Goal: Task Accomplishment & Management: Complete application form

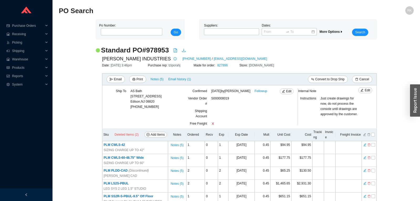
click at [158, 138] on th "Sku Deleted Items (2) Add Items" at bounding box center [135, 135] width 66 height 13
click at [158, 135] on span "Add Items" at bounding box center [158, 134] width 14 height 5
select select "421"
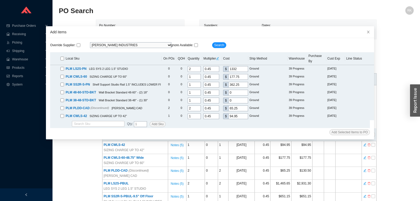
click at [64, 57] on input "checkbox" at bounding box center [62, 59] width 4 height 4
checkbox input "true"
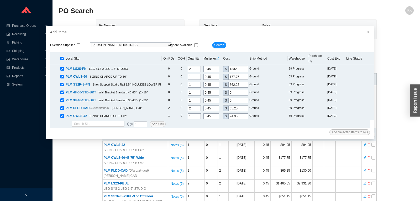
checkbox input "true"
click at [350, 130] on span "Add Selected Items to PO" at bounding box center [350, 132] width 36 height 5
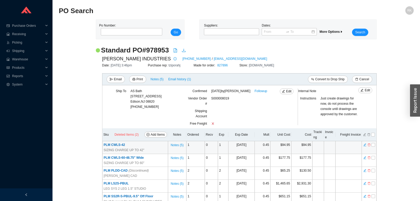
scroll to position [28, 0]
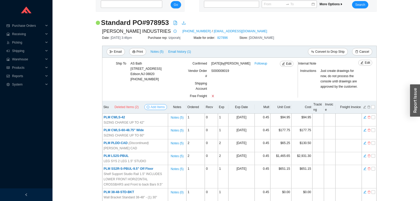
click at [160, 107] on span "Add Items" at bounding box center [158, 107] width 14 height 5
select select "421"
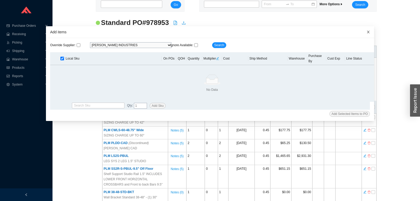
click at [368, 32] on icon "close" at bounding box center [369, 32] width 4 height 4
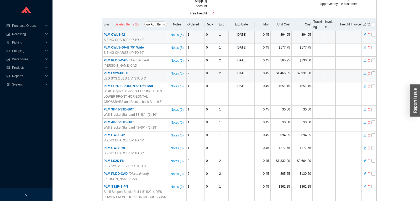
scroll to position [0, 0]
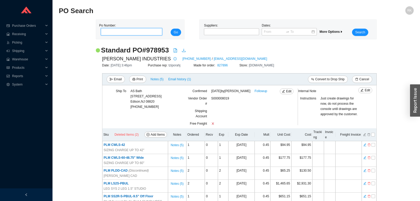
click at [137, 31] on input "tel" at bounding box center [131, 31] width 61 height 7
type input "987953"
click at [171, 29] on button "Go" at bounding box center [176, 32] width 11 height 7
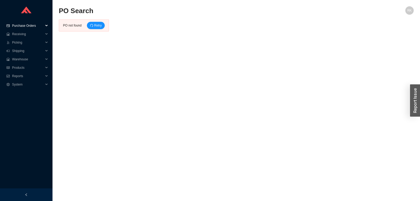
click at [24, 26] on span "Purchase Orders" at bounding box center [28, 26] width 32 height 8
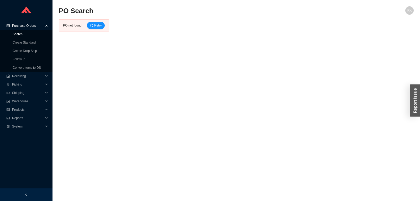
click at [20, 32] on link "Search" at bounding box center [18, 34] width 10 height 4
click at [95, 25] on span "Retry" at bounding box center [98, 25] width 8 height 5
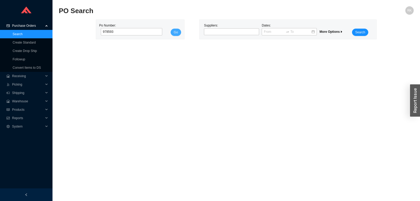
click at [179, 31] on button "Go" at bounding box center [176, 32] width 11 height 7
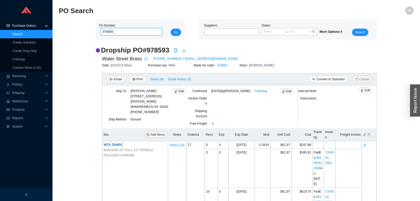
drag, startPoint x: 115, startPoint y: 33, endPoint x: 88, endPoint y: 30, distance: 26.7
click at [101, 30] on input "978593" at bounding box center [131, 31] width 61 height 7
type input "978953"
click at [176, 35] on span "Go" at bounding box center [176, 32] width 4 height 5
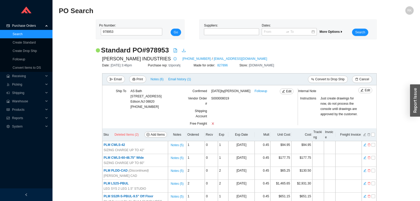
click at [160, 52] on h2 "Standard PO # 978953" at bounding box center [135, 50] width 68 height 9
click at [160, 51] on h2 "Standard PO # 978953" at bounding box center [135, 50] width 68 height 9
click at [174, 49] on icon "file-pdf" at bounding box center [175, 50] width 3 height 4
click at [25, 42] on link "Create Standard" at bounding box center [24, 43] width 23 height 4
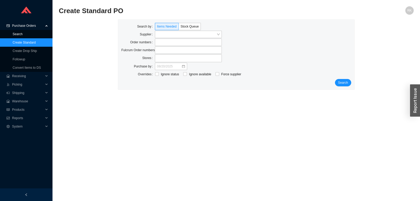
click at [21, 35] on link "Search" at bounding box center [18, 34] width 10 height 4
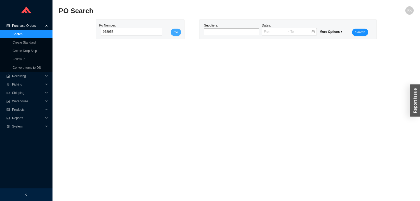
type input "978953"
click at [174, 32] on button "Go" at bounding box center [176, 32] width 11 height 7
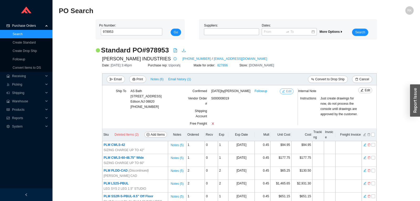
click at [289, 93] on span "Edit" at bounding box center [289, 91] width 6 height 5
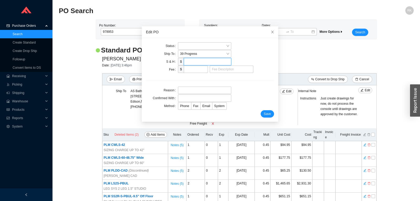
click at [196, 62] on input "tel" at bounding box center [208, 61] width 48 height 7
click at [192, 69] on input "tel" at bounding box center [196, 69] width 24 height 7
type input "1000"
click at [227, 72] on input "text" at bounding box center [232, 69] width 44 height 7
type input "Rush Fee"
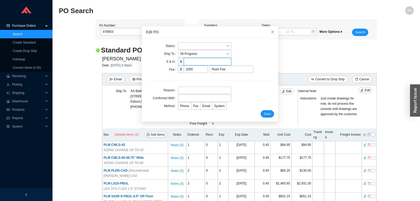
click at [212, 63] on input "tel" at bounding box center [208, 61] width 48 height 7
click at [191, 63] on input "tel" at bounding box center [208, 61] width 48 height 7
type input "370"
click at [190, 91] on input "text" at bounding box center [204, 90] width 53 height 7
type input "per dov"
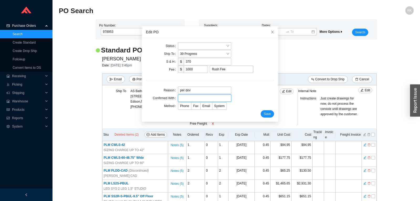
click at [194, 97] on input "text" at bounding box center [204, 98] width 53 height 7
type input "dov"
click at [204, 106] on span "Email" at bounding box center [207, 106] width 8 height 4
click at [201, 107] on input "Email" at bounding box center [201, 107] width 0 height 0
click at [203, 44] on span at bounding box center [204, 46] width 49 height 7
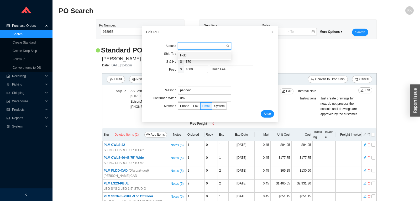
click at [243, 44] on div "Status" at bounding box center [210, 45] width 128 height 7
click at [268, 115] on span "Save" at bounding box center [267, 113] width 7 height 5
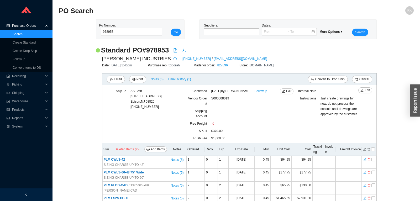
click at [160, 51] on h2 "Standard PO # 978953" at bounding box center [135, 50] width 68 height 9
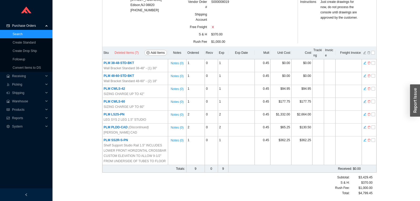
scroll to position [96, 0]
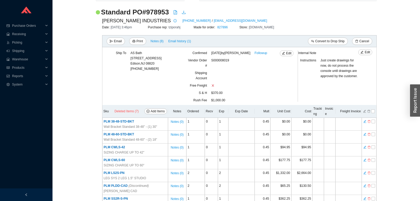
scroll to position [96, 0]
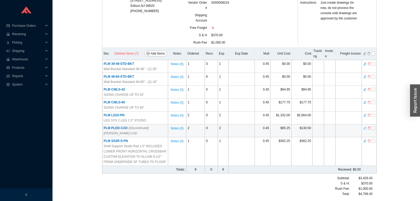
click at [366, 128] on icon "edit" at bounding box center [365, 128] width 3 height 4
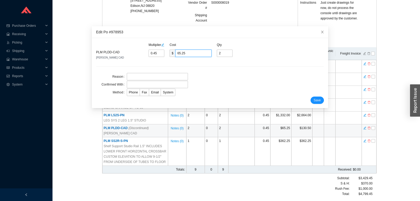
drag, startPoint x: 185, startPoint y: 55, endPoint x: 148, endPoint y: 56, distance: 37.6
click at [176, 56] on input "65.25" at bounding box center [194, 53] width 36 height 7
type input "0.0069"
type input "1"
type input "0.0966"
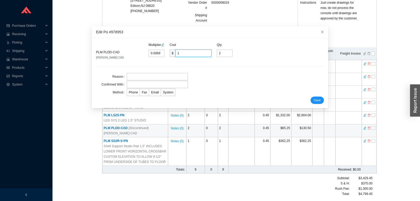
type input "14"
type input "1"
type input "145"
click at [140, 76] on input "text" at bounding box center [157, 76] width 61 height 7
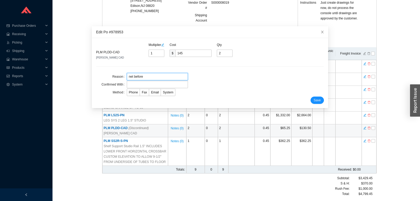
type input "net before"
type input "dov"
click at [153, 95] on label "Email" at bounding box center [155, 92] width 12 height 7
click at [149, 94] on input "Email" at bounding box center [149, 94] width 0 height 0
click at [318, 102] on span "Save" at bounding box center [317, 100] width 7 height 5
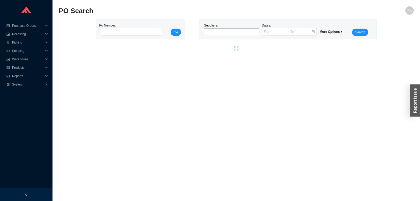
scroll to position [0, 0]
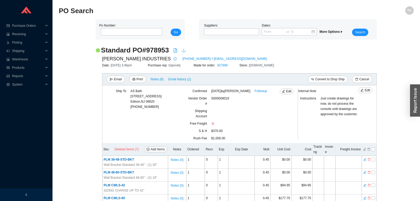
click at [185, 52] on icon "download" at bounding box center [183, 50] width 3 height 3
click at [123, 79] on button "Email" at bounding box center [116, 79] width 18 height 7
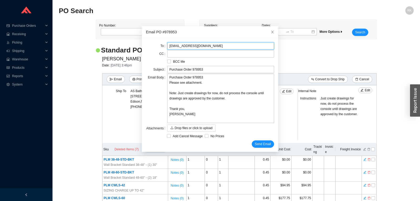
drag, startPoint x: 216, startPoint y: 47, endPoint x: 142, endPoint y: 49, distance: 74.7
click at [167, 49] on input "orders@palmerindustries.com" at bounding box center [220, 45] width 107 height 7
click at [271, 31] on icon "close" at bounding box center [273, 32] width 4 height 4
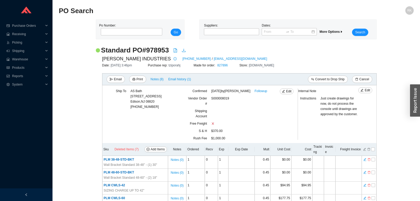
click at [136, 48] on h2 "Standard PO # 978953" at bounding box center [135, 50] width 68 height 9
drag, startPoint x: 136, startPoint y: 48, endPoint x: 152, endPoint y: 48, distance: 16.0
click at [153, 48] on h2 "Standard PO # 978953" at bounding box center [135, 50] width 68 height 9
copy h2 "PO # 978953"
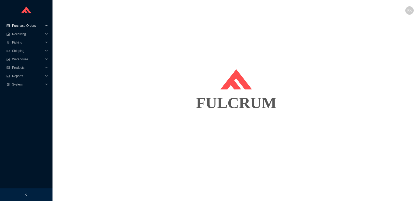
click at [30, 22] on span "Purchase Orders" at bounding box center [28, 26] width 32 height 8
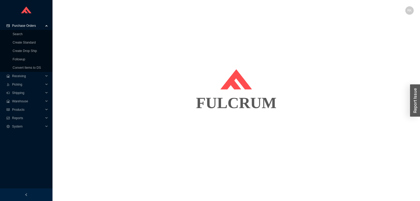
click at [31, 24] on span "Purchase Orders" at bounding box center [28, 26] width 32 height 8
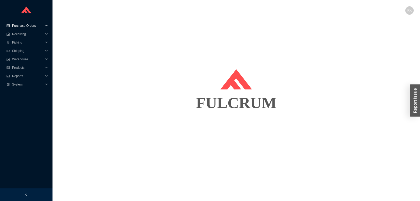
click at [31, 26] on span "Purchase Orders" at bounding box center [28, 26] width 32 height 8
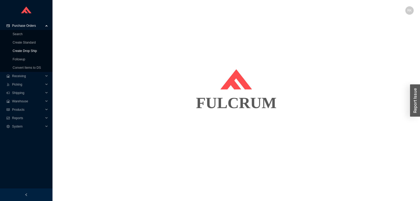
click at [30, 51] on link "Create Drop Ship" at bounding box center [25, 51] width 24 height 4
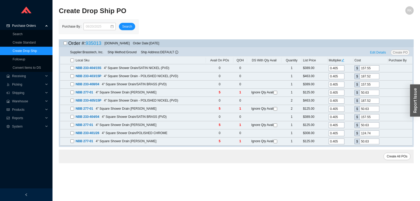
click at [65, 43] on input "checkbox" at bounding box center [65, 43] width 3 height 3
checkbox input "true"
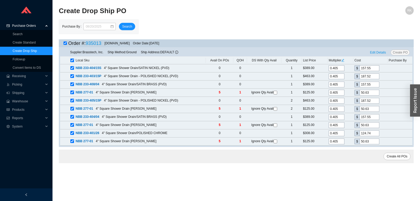
checkbox input "true"
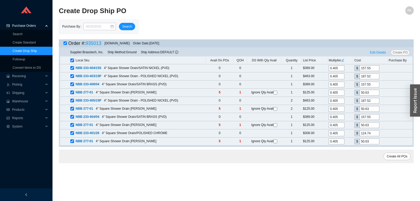
checkbox input "true"
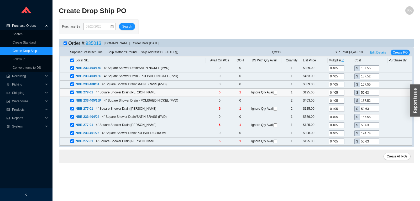
click at [277, 92] on input "checkbox" at bounding box center [276, 93] width 4 height 4
checkbox input "true"
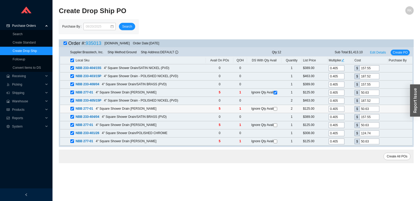
click at [276, 109] on input "checkbox" at bounding box center [276, 109] width 4 height 4
checkbox input "true"
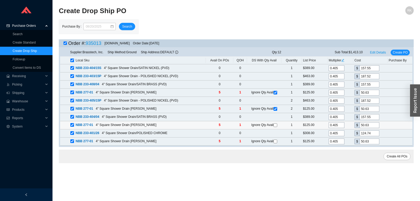
click at [276, 124] on input "checkbox" at bounding box center [276, 126] width 4 height 4
checkbox input "true"
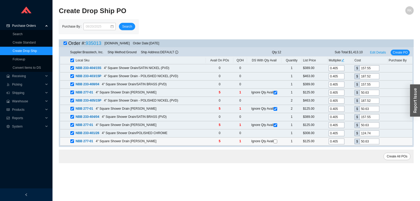
click at [276, 142] on input "checkbox" at bounding box center [276, 142] width 4 height 4
checkbox input "true"
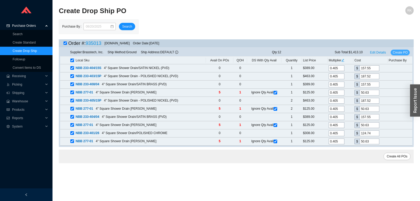
click at [407, 51] on span "Create PO" at bounding box center [400, 52] width 15 height 5
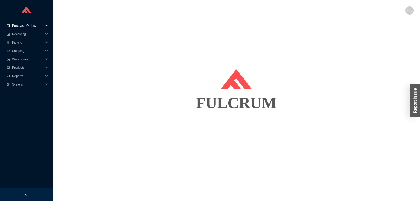
click at [35, 27] on span "Purchase Orders" at bounding box center [28, 26] width 32 height 8
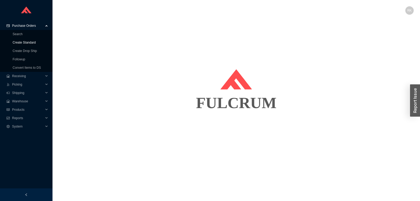
click at [30, 44] on link "Create Standard" at bounding box center [24, 43] width 23 height 4
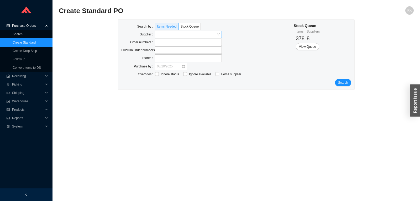
click at [181, 35] on input "search" at bounding box center [187, 34] width 60 height 7
type input "emtek cabin"
click at [348, 87] on div "Search by Items Needed Stock Queue Supplier Emtek Cabinet Hardware Emtek Cabine…" at bounding box center [236, 55] width 236 height 70
click at [346, 83] on span "Search" at bounding box center [343, 82] width 10 height 5
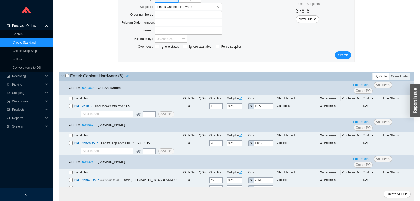
scroll to position [83, 0]
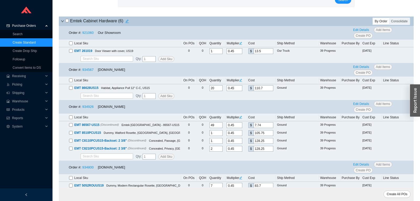
click at [71, 82] on input "checkbox" at bounding box center [71, 81] width 4 height 4
checkbox input "true"
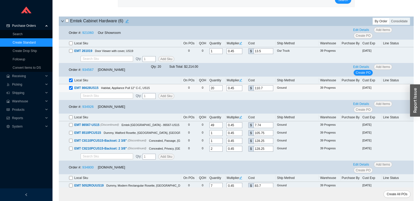
scroll to position [110, 0]
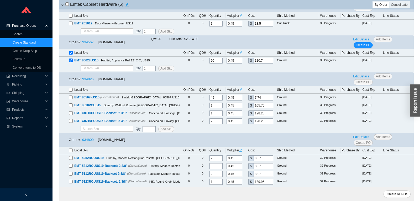
click at [71, 91] on input "checkbox" at bounding box center [71, 90] width 4 height 4
checkbox input "true"
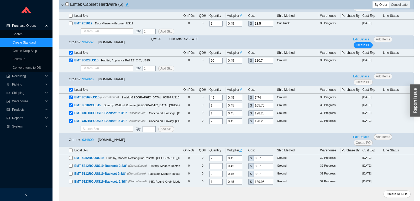
checkbox input "true"
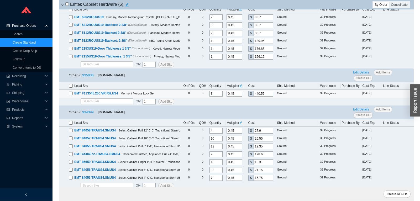
scroll to position [254, 0]
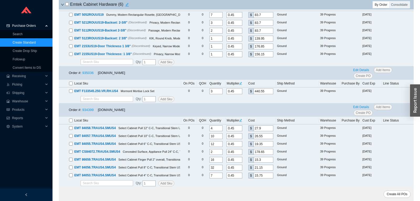
click at [70, 121] on input "checkbox" at bounding box center [71, 121] width 4 height 4
checkbox input "true"
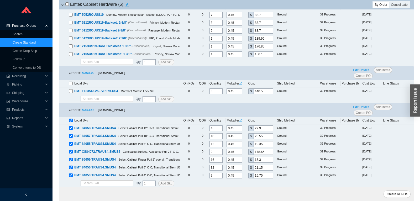
checkbox input "true"
click at [399, 193] on span "Create All POs" at bounding box center [397, 194] width 21 height 5
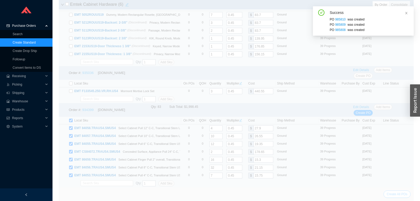
scroll to position [72, 0]
